Goal: Find specific page/section: Find specific page/section

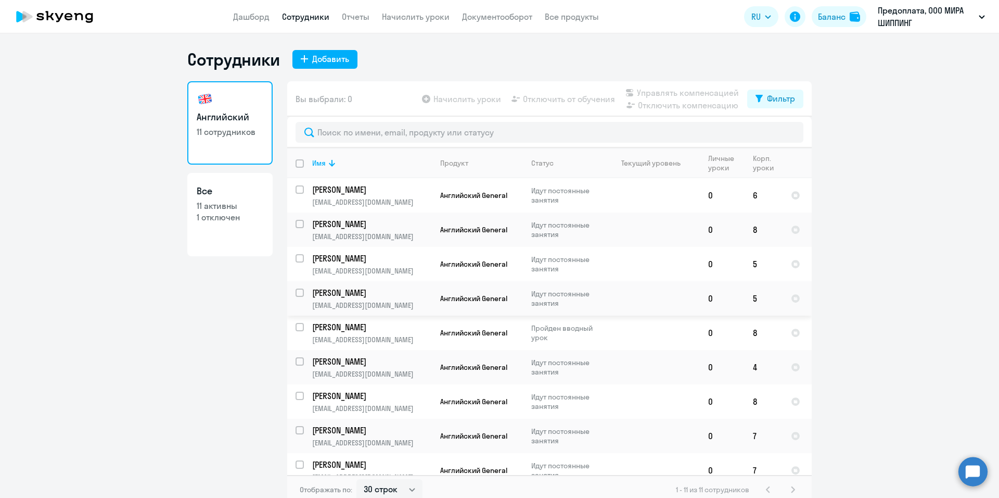
select select "30"
click at [552, 195] on p "Идут постоянные занятия" at bounding box center [566, 195] width 71 height 19
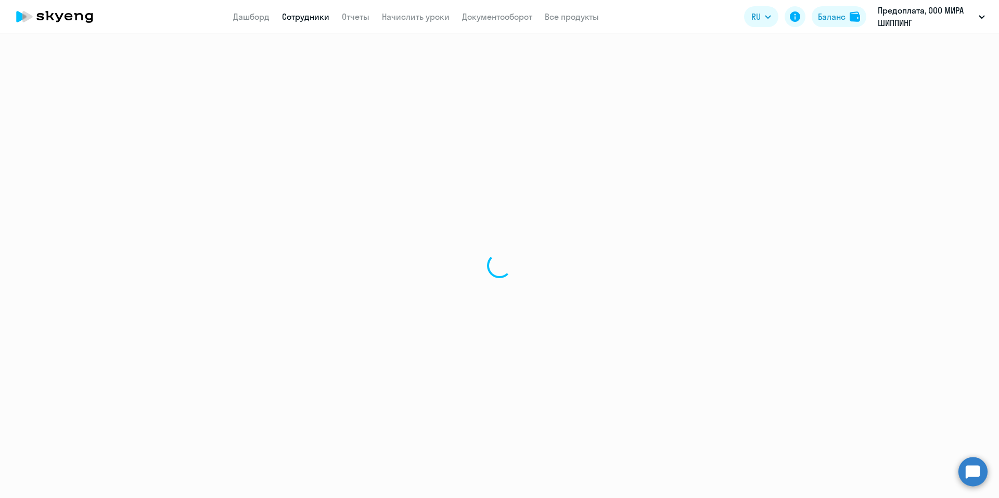
select select "english"
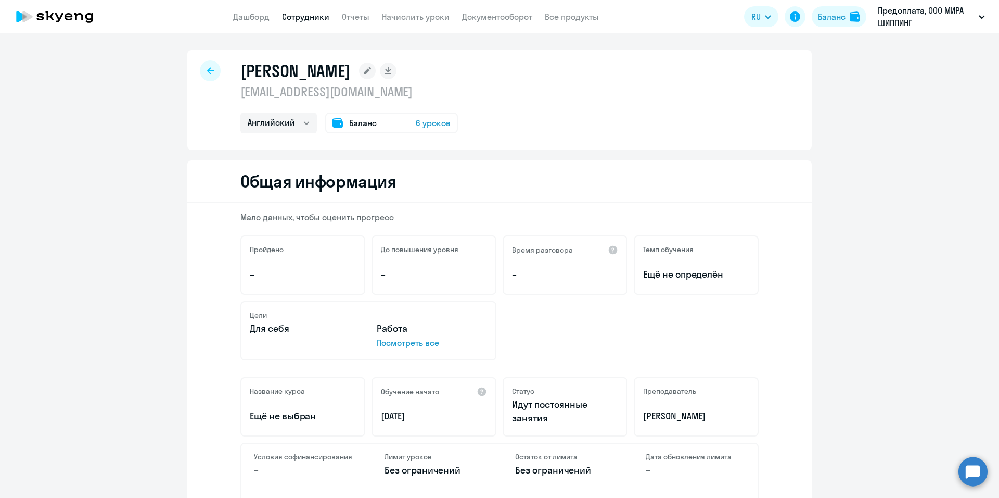
click at [208, 72] on icon at bounding box center [210, 70] width 7 height 7
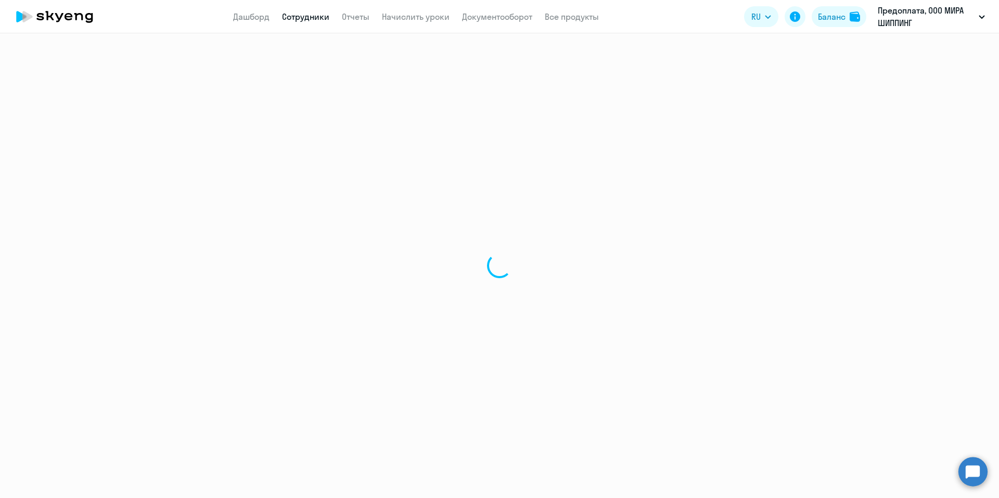
select select "30"
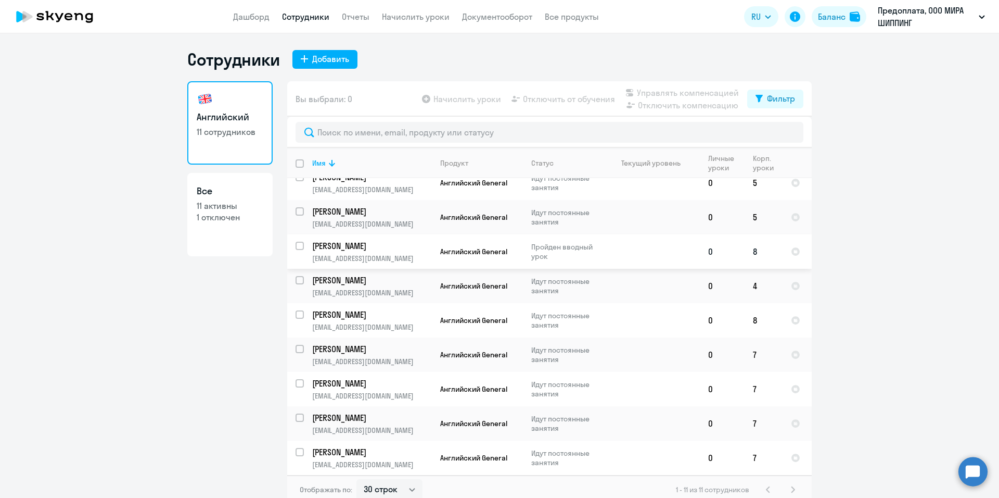
scroll to position [6, 0]
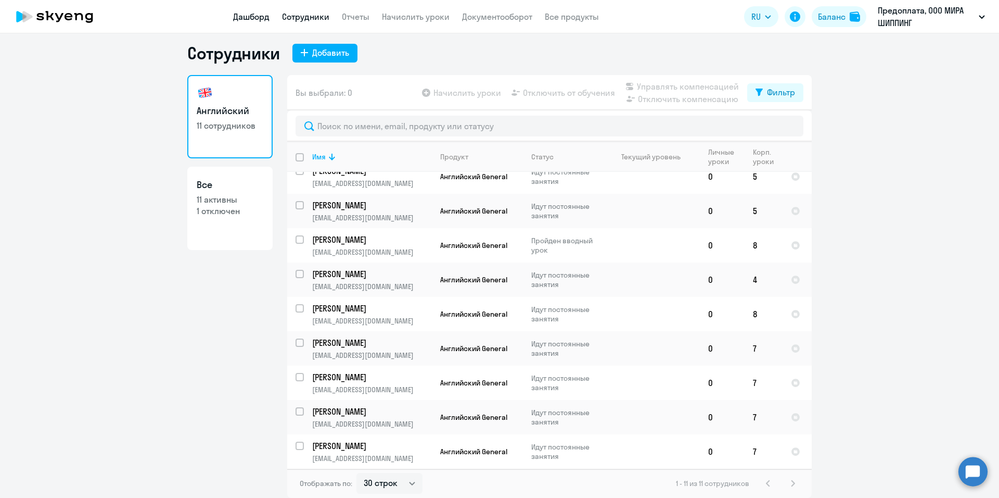
click at [252, 17] on link "Дашборд" at bounding box center [251, 16] width 36 height 10
